Goal: Information Seeking & Learning: Learn about a topic

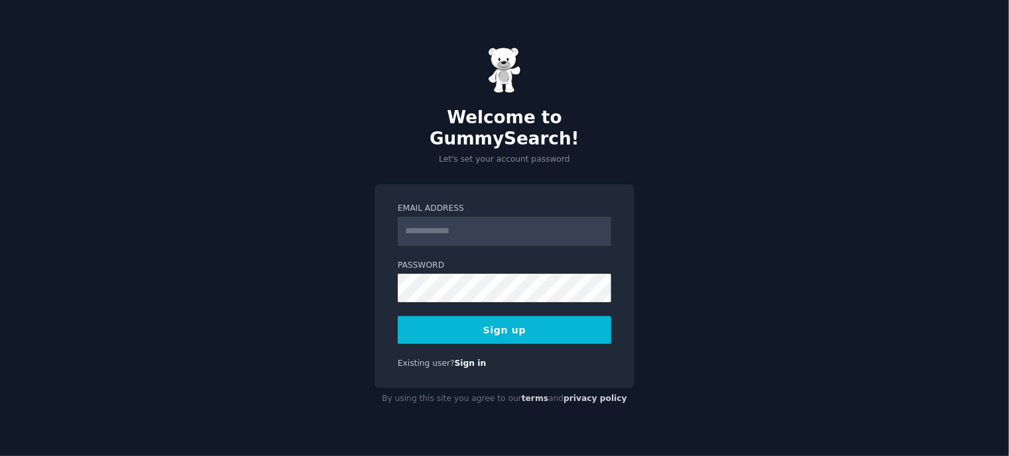
click at [442, 217] on input "Email Address" at bounding box center [505, 231] width 214 height 29
type input "**********"
click at [542, 326] on button "Sign up" at bounding box center [505, 330] width 214 height 28
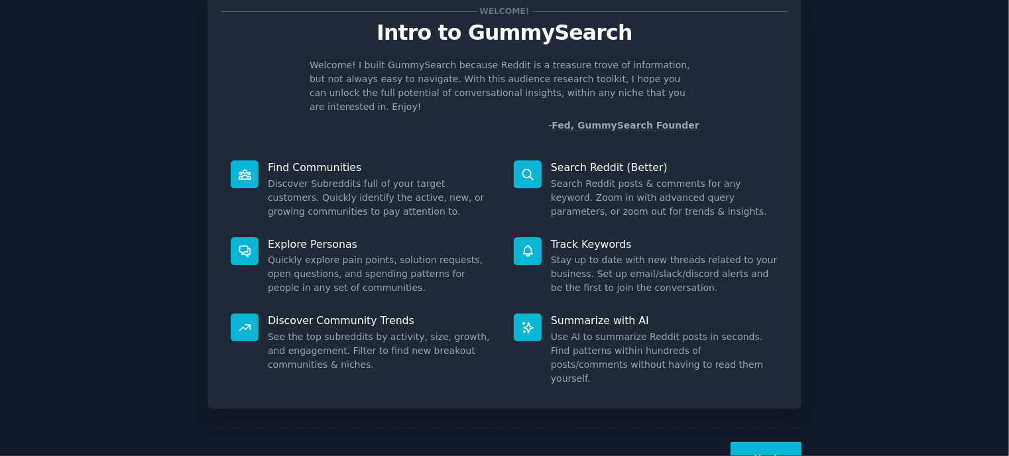
scroll to position [62, 0]
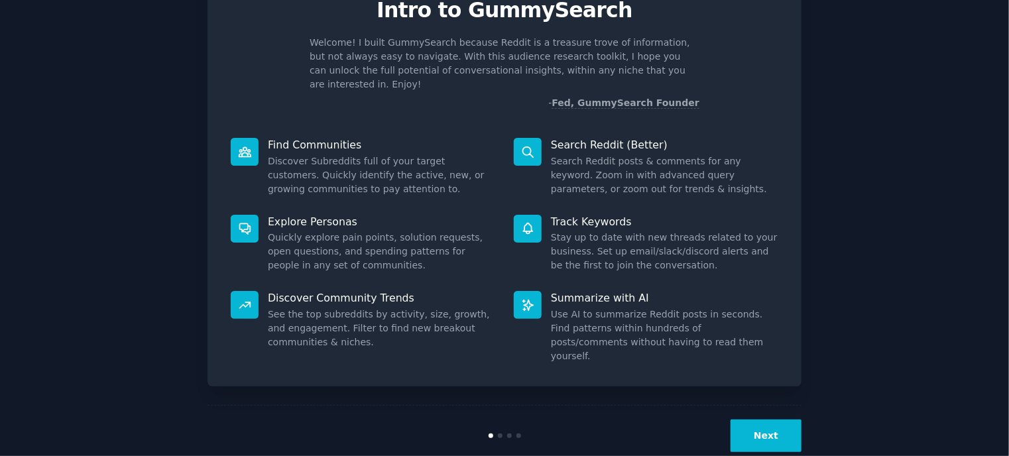
click at [751, 420] on button "Next" at bounding box center [766, 436] width 71 height 32
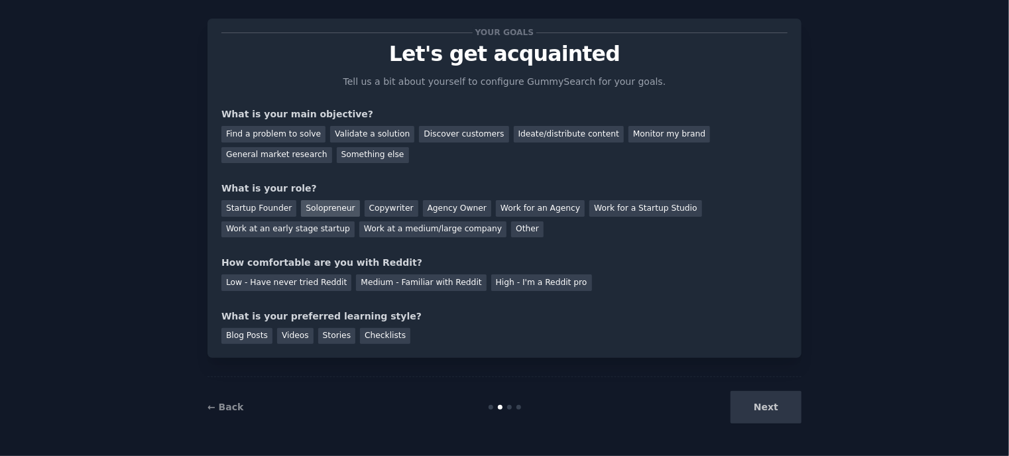
click at [321, 206] on div "Solopreneur" at bounding box center [330, 208] width 58 height 17
click at [316, 281] on div "Low - Have never tried Reddit" at bounding box center [286, 283] width 130 height 17
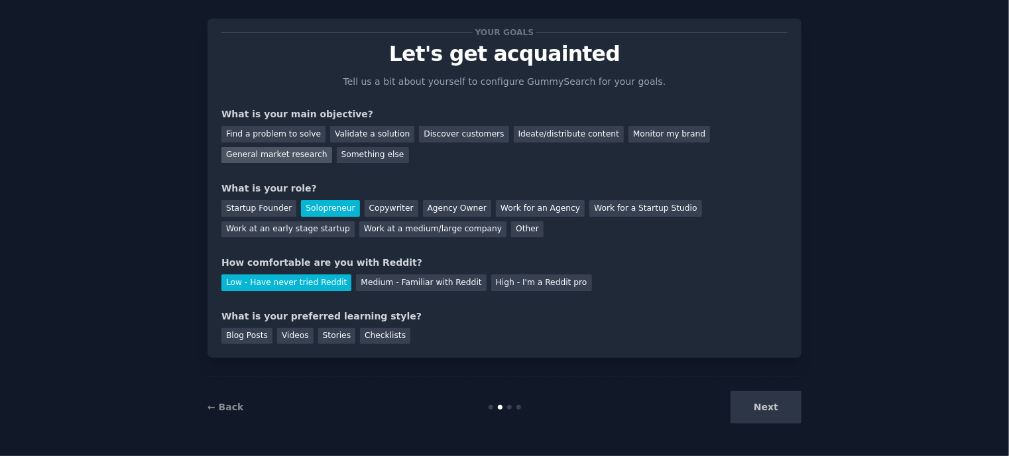
click at [332, 147] on div "General market research" at bounding box center [276, 155] width 111 height 17
click at [288, 131] on div "Find a problem to solve" at bounding box center [273, 134] width 104 height 17
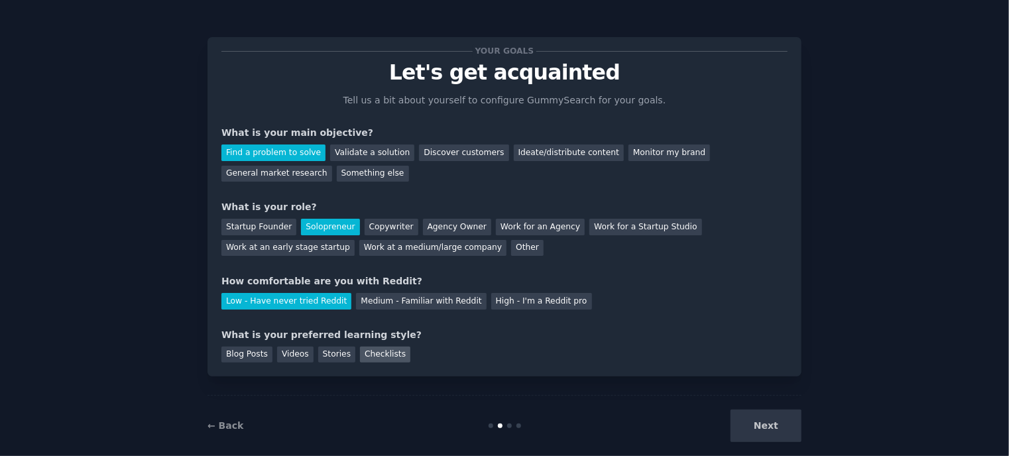
click at [361, 353] on div "Checklists" at bounding box center [385, 355] width 50 height 17
click at [756, 424] on button "Next" at bounding box center [766, 426] width 71 height 32
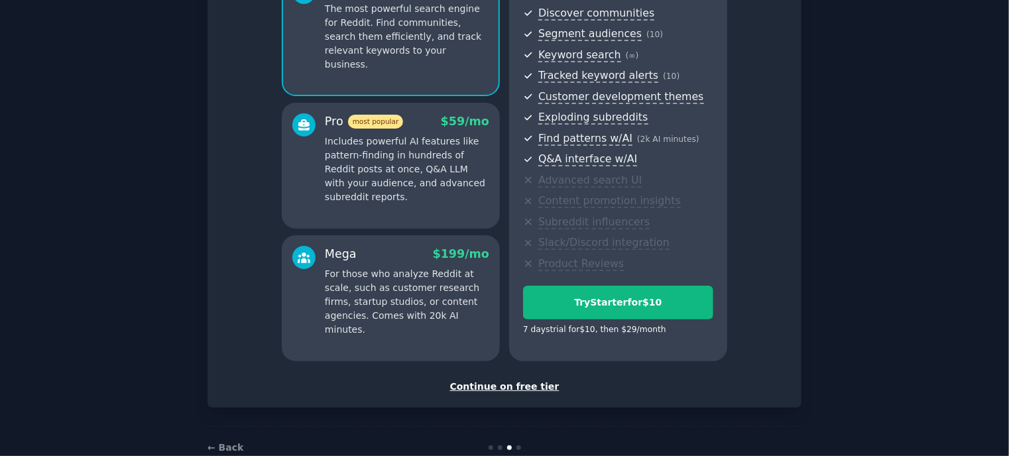
scroll to position [179, 0]
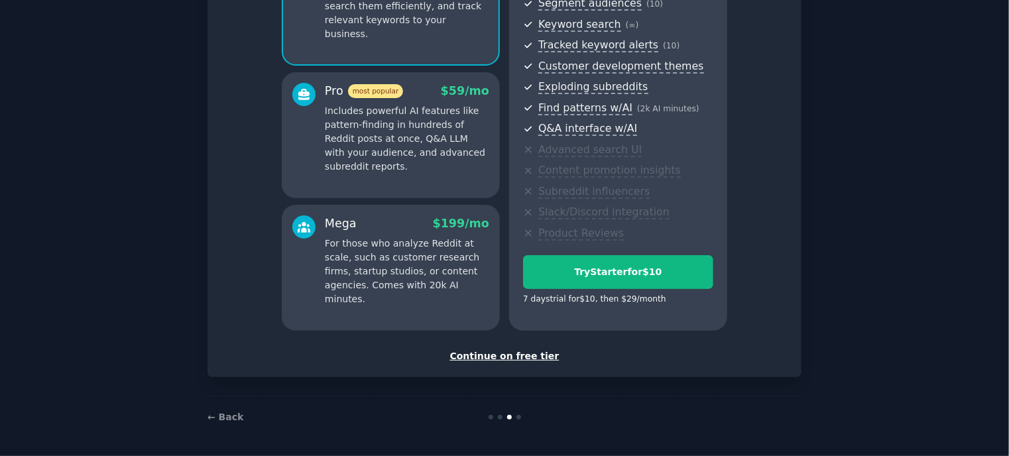
click at [526, 357] on div "Continue on free tier" at bounding box center [504, 356] width 566 height 14
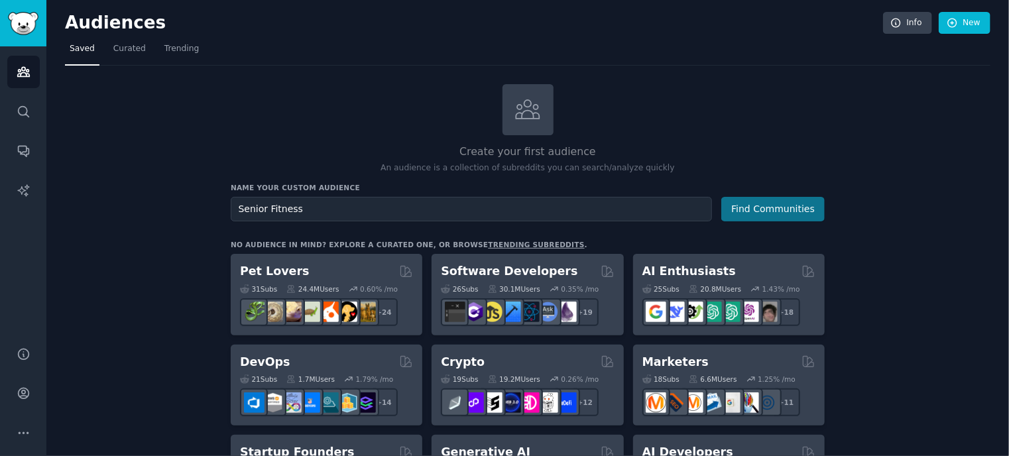
type input "Senior Fitness"
click at [764, 210] on button "Find Communities" at bounding box center [772, 209] width 103 height 25
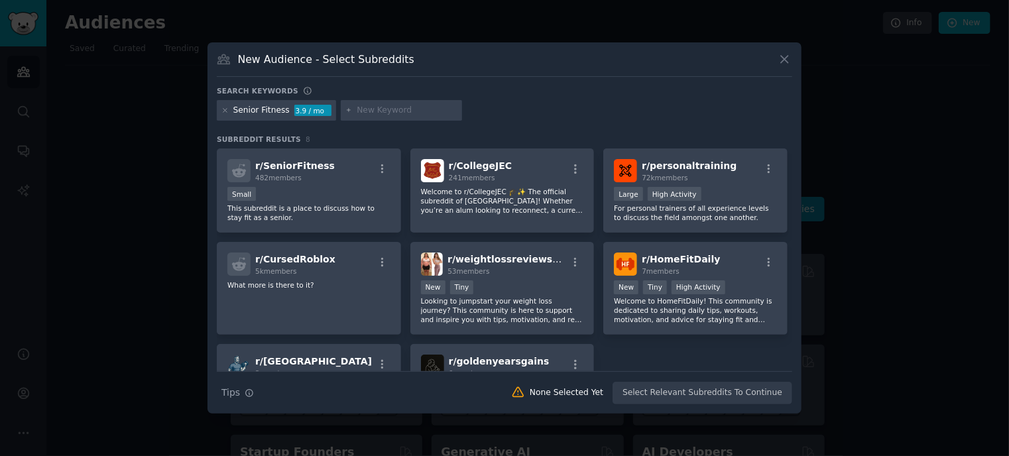
click at [365, 108] on input "text" at bounding box center [407, 111] width 101 height 12
type input "Health"
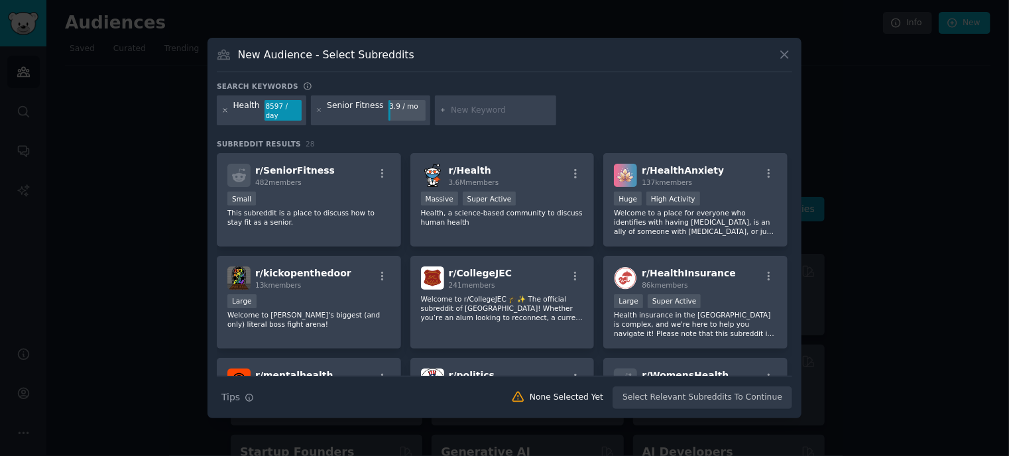
click at [223, 108] on icon at bounding box center [224, 110] width 7 height 7
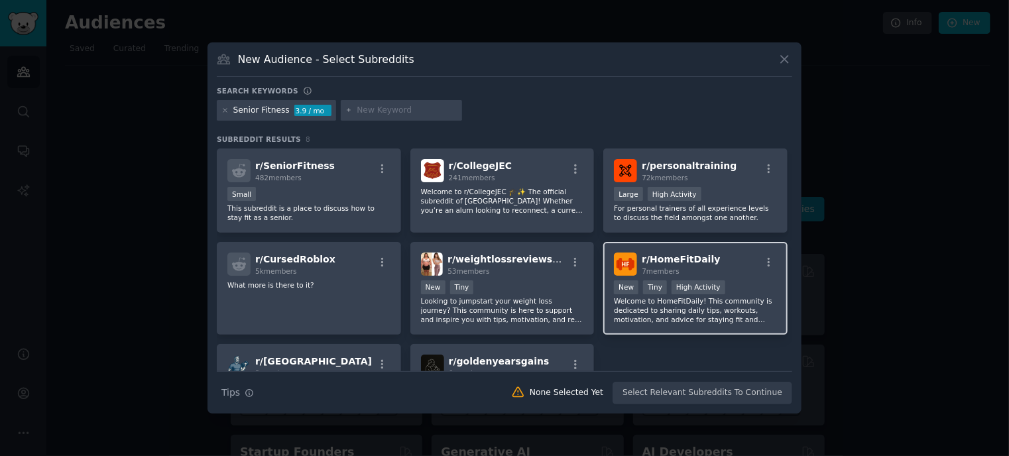
click at [642, 307] on p "Welcome to HomeFitDaily! This community is dedicated to sharing daily tips, wor…" at bounding box center [695, 310] width 163 height 28
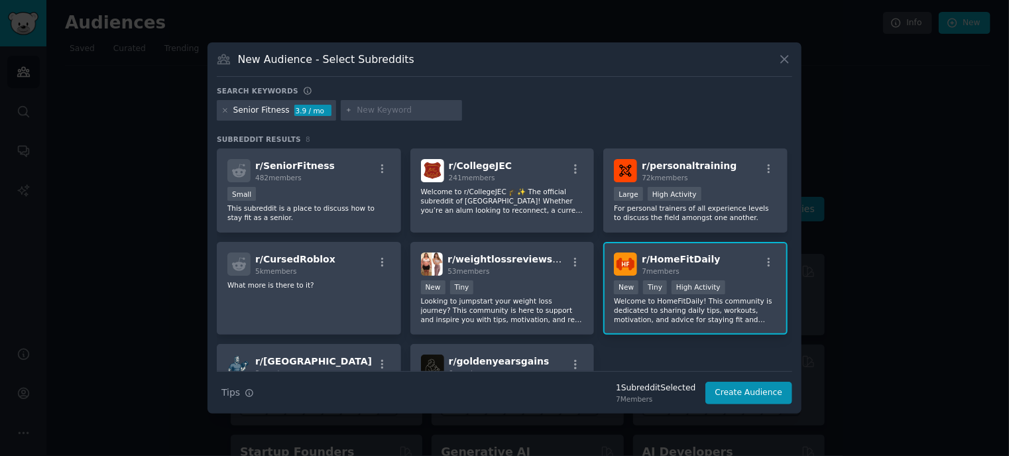
scroll to position [94, 0]
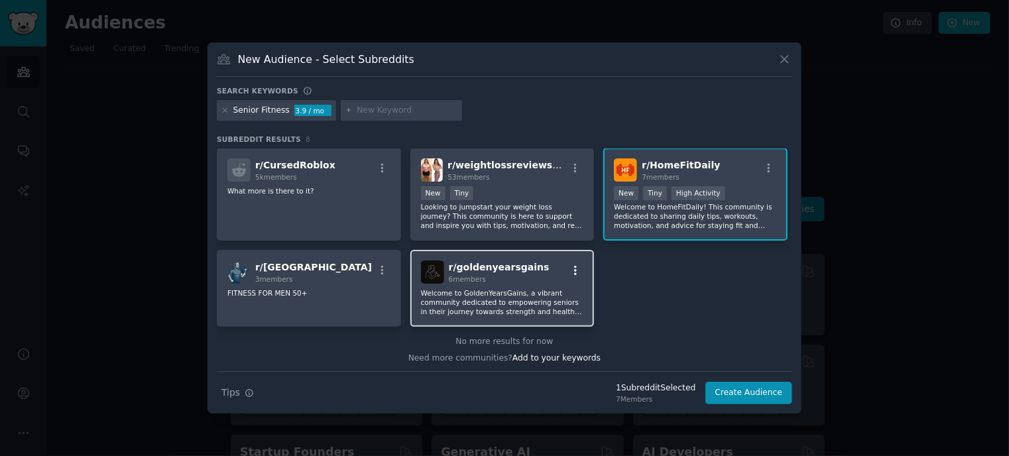
click at [574, 269] on icon "button" at bounding box center [575, 270] width 3 height 9
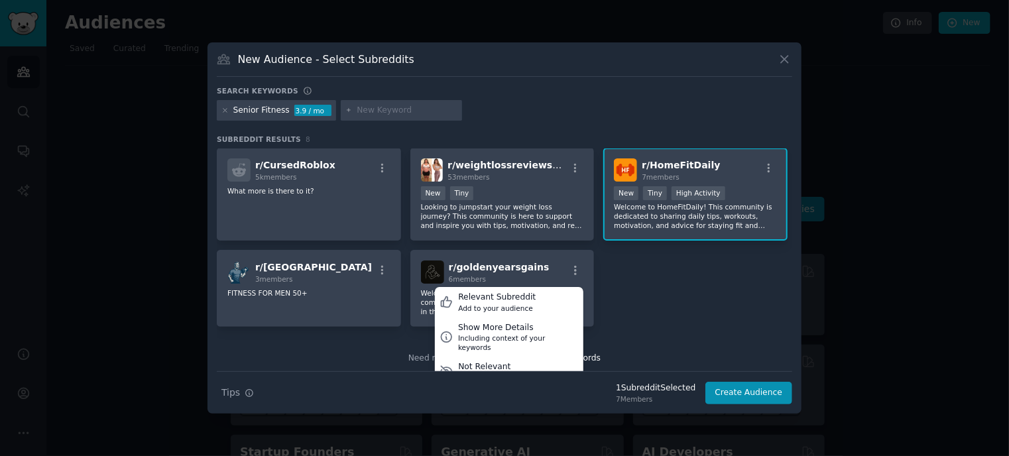
click at [662, 281] on div "r/ SeniorFitness 482 members Small This subreddit is a place to discuss how to …" at bounding box center [505, 190] width 576 height 273
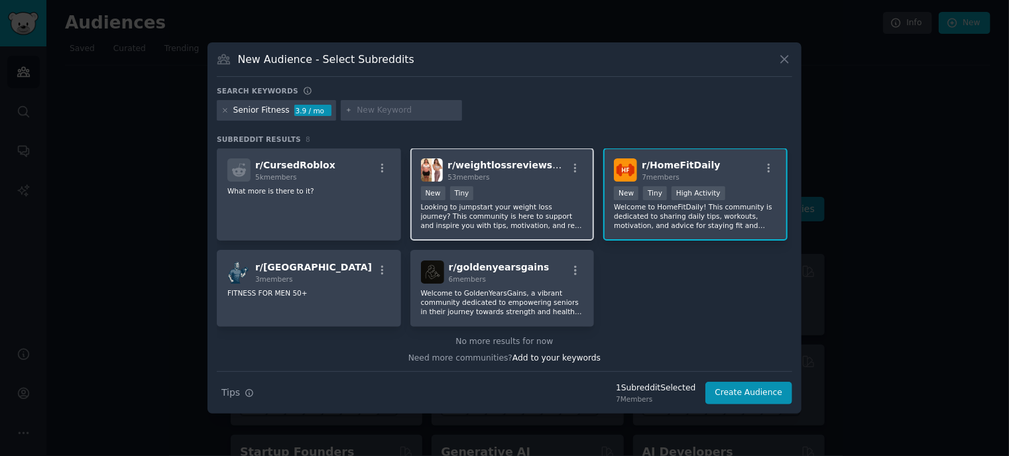
scroll to position [0, 0]
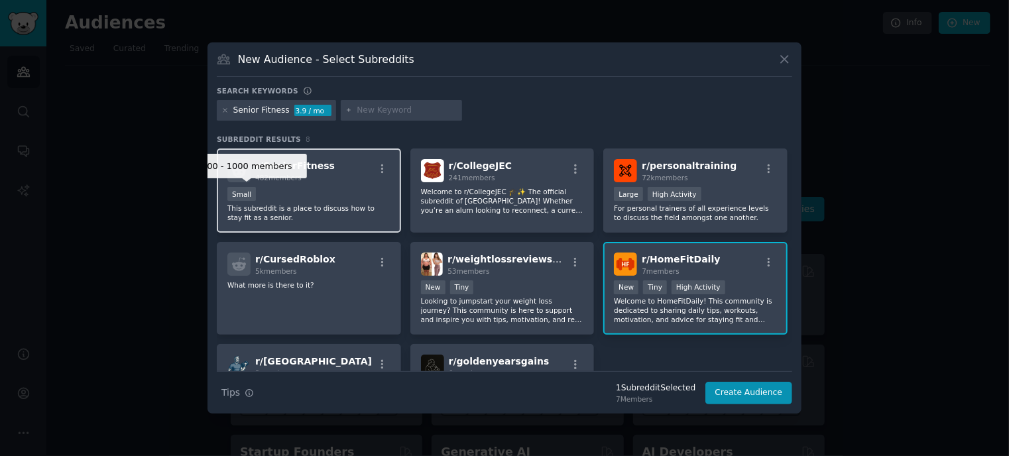
click at [247, 198] on div "Small" at bounding box center [241, 194] width 29 height 14
click at [244, 192] on div "Small" at bounding box center [241, 194] width 29 height 14
click at [276, 164] on span "r/ SeniorFitness" at bounding box center [295, 165] width 80 height 11
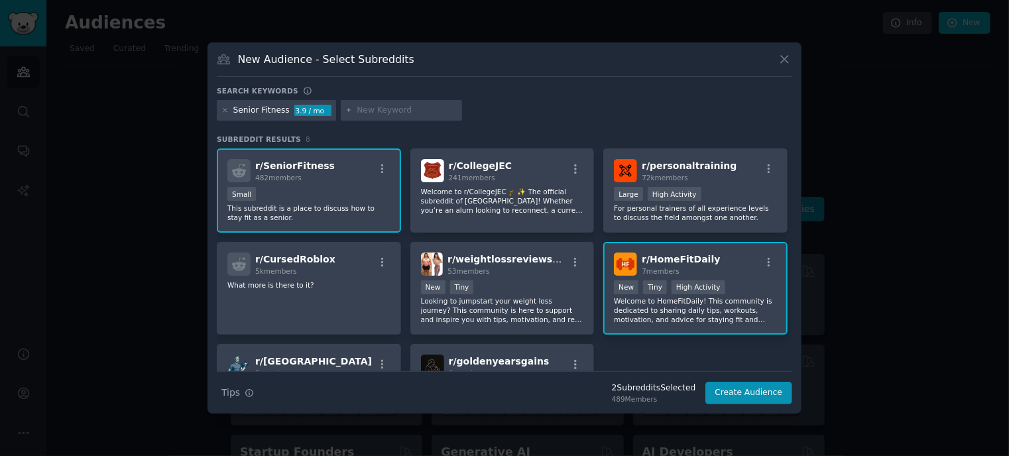
click at [279, 208] on p "This subreddit is a place to discuss how to stay fit as a senior." at bounding box center [308, 213] width 163 height 19
click at [281, 208] on p "This subreddit is a place to discuss how to stay fit as a senior." at bounding box center [308, 213] width 163 height 19
click at [380, 167] on icon "button" at bounding box center [383, 169] width 12 height 12
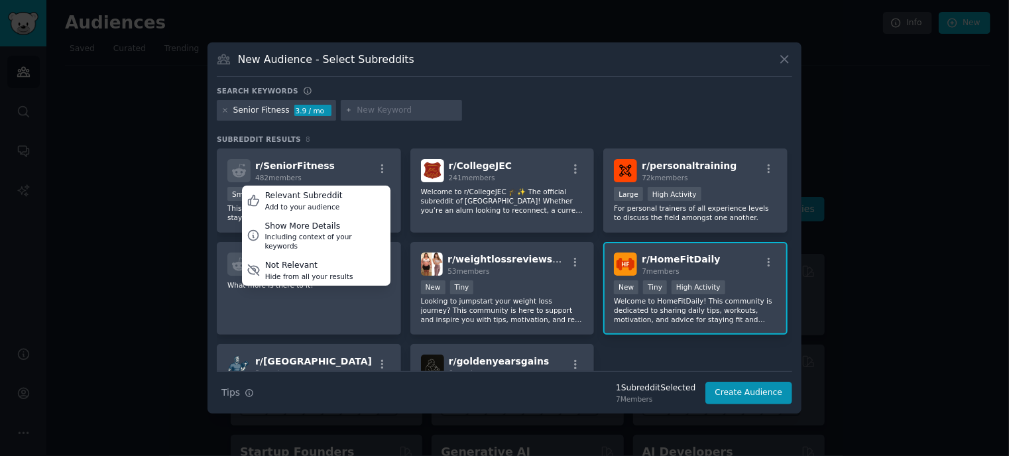
click at [491, 113] on div "Senior Fitness 3.9 / mo" at bounding box center [505, 113] width 576 height 26
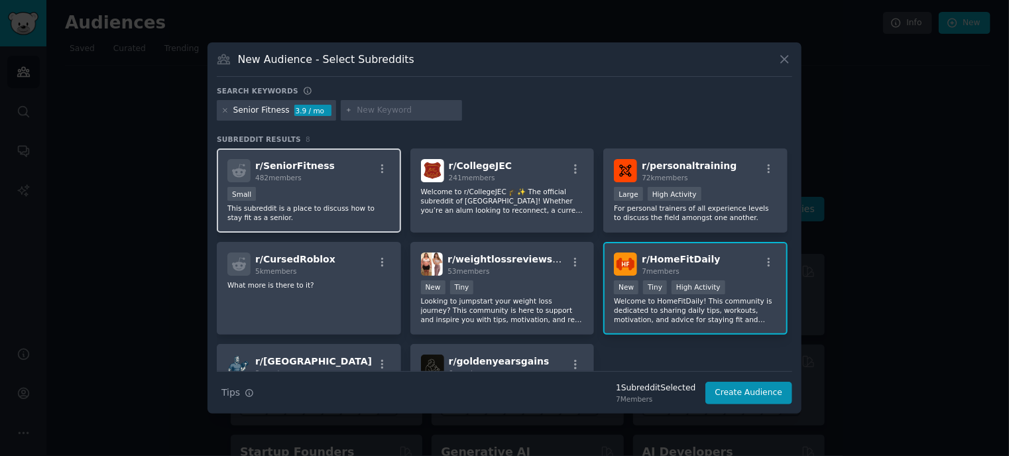
click at [353, 205] on p "This subreddit is a place to discuss how to stay fit as a senior." at bounding box center [308, 213] width 163 height 19
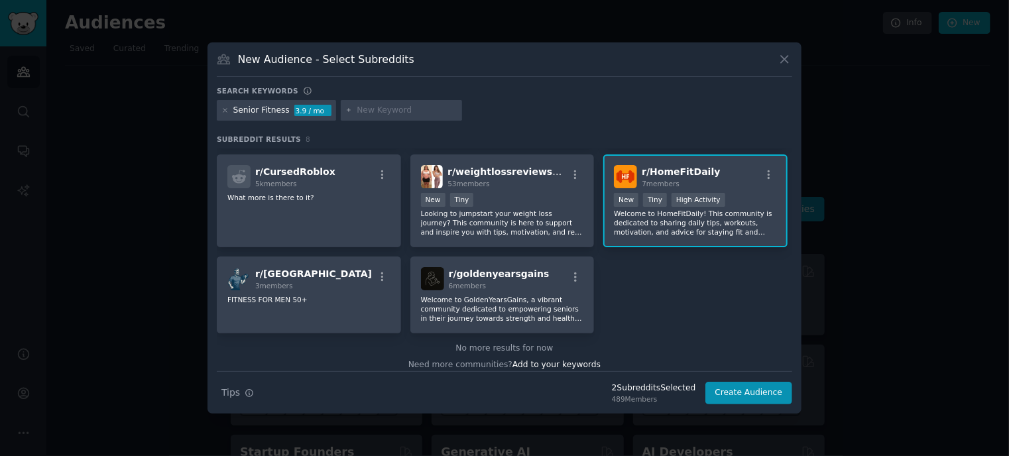
scroll to position [94, 0]
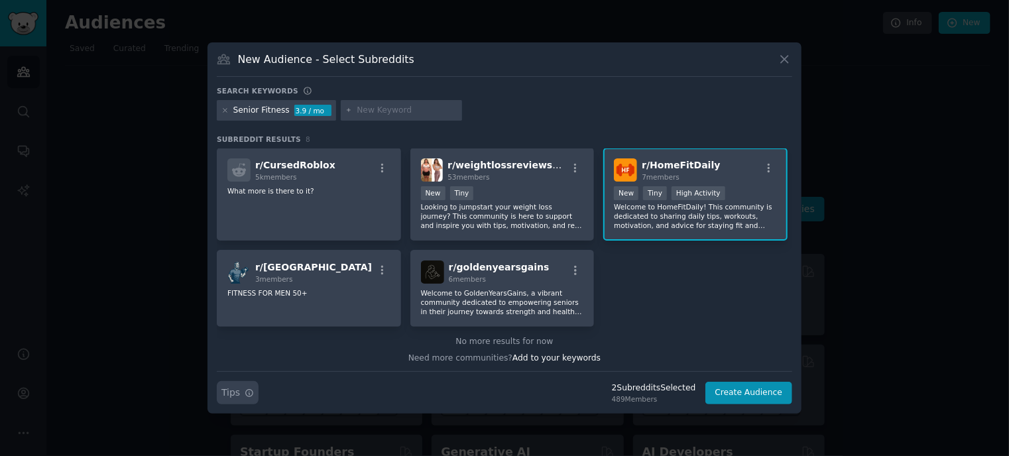
click at [246, 392] on icon "button" at bounding box center [249, 393] width 7 height 7
